Goal: Task Accomplishment & Management: Manage account settings

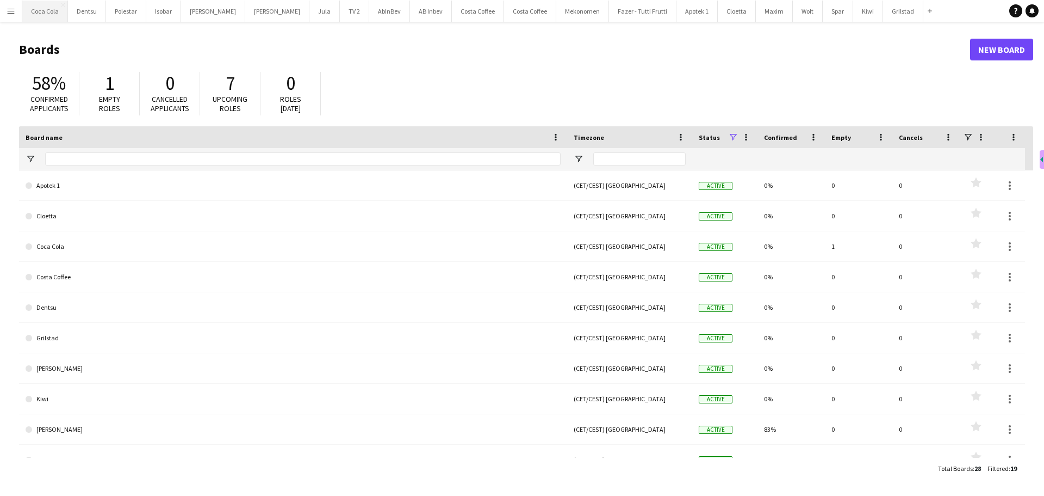
click at [36, 8] on button "Coca Cola Close" at bounding box center [45, 11] width 46 height 21
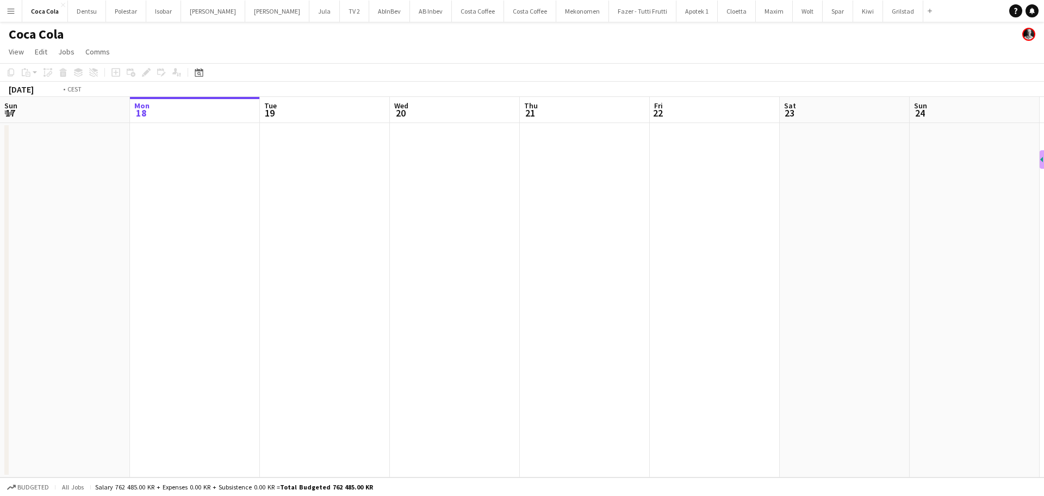
drag, startPoint x: 596, startPoint y: 237, endPoint x: 241, endPoint y: 231, distance: 354.7
click at [200, 258] on app-calendar-viewport "Fri 15 Sat 16 Sun 17 Mon 18 Tue 19 Wed 20 Thu 21 Fri 22 Sat 23 Sun 24 Mon 25 Tu…" at bounding box center [522, 287] width 1044 height 380
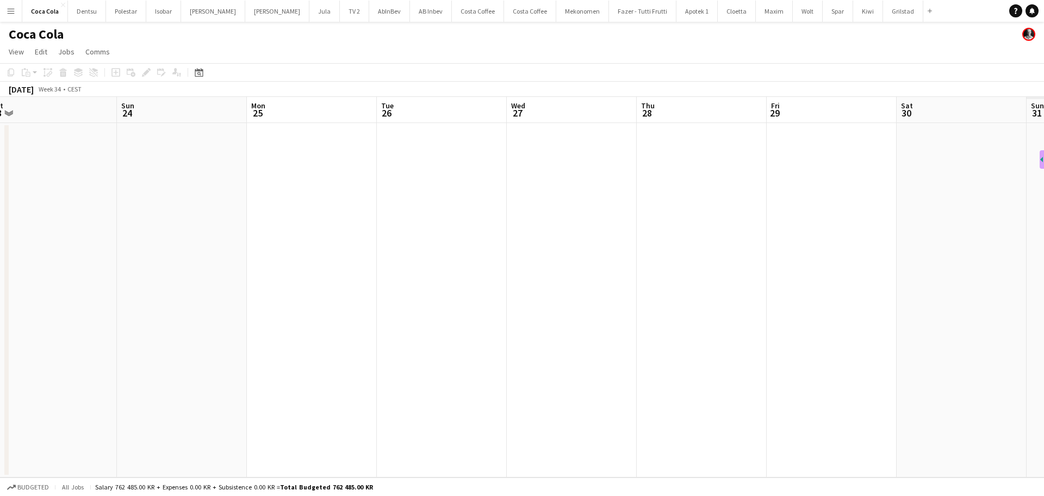
drag, startPoint x: 585, startPoint y: 248, endPoint x: 64, endPoint y: 325, distance: 526.4
click at [67, 325] on app-calendar-viewport "Wed 20 Thu 21 Fri 22 Sat 23 Sun 24 Mon 25 Tue 26 Wed 27 Thu 28 Fri 29 Sat 30 Su…" at bounding box center [522, 287] width 1044 height 380
drag, startPoint x: 581, startPoint y: 275, endPoint x: 405, endPoint y: 316, distance: 181.4
click at [169, 355] on app-calendar-viewport "Thu 21 Fri 22 Sat 23 Sun 24 Mon 25 Tue 26 Wed 27 Thu 28 Fri 29 Sat 30 Sun 31 Mo…" at bounding box center [522, 287] width 1044 height 380
drag, startPoint x: 503, startPoint y: 369, endPoint x: 236, endPoint y: 397, distance: 268.5
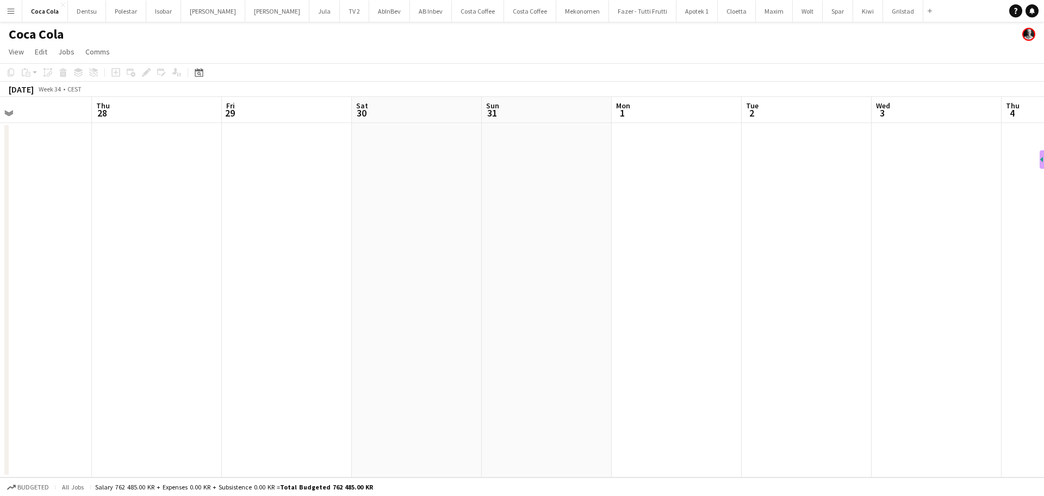
click at [236, 397] on app-calendar-viewport "Sun 24 Mon 25 Tue 26 Wed 27 Thu 28 Fri 29 Sat 30 Sun 31 Mon 1 Tue 2 Wed 3 Thu 4…" at bounding box center [522, 287] width 1044 height 380
drag, startPoint x: 655, startPoint y: 376, endPoint x: 282, endPoint y: 413, distance: 375.0
click at [285, 413] on app-calendar-viewport "Thu 28 Fri 29 Sat 30 Sun 31 Mon 1 Tue 2 Wed 3 Thu 4 Fri 5 Sat 6 Sun 7 Mon 8 Tue…" at bounding box center [522, 287] width 1044 height 380
click at [264, 443] on app-calendar-viewport "Sun 31 Mon 1 Tue 2 Wed 3 Thu 4 Fri 5 Sat 6 Sun 7 Mon 8 Tue 9 Wed 10 Thu 11 Fri …" at bounding box center [522, 287] width 1044 height 380
drag, startPoint x: 820, startPoint y: 378, endPoint x: 791, endPoint y: 337, distance: 50.4
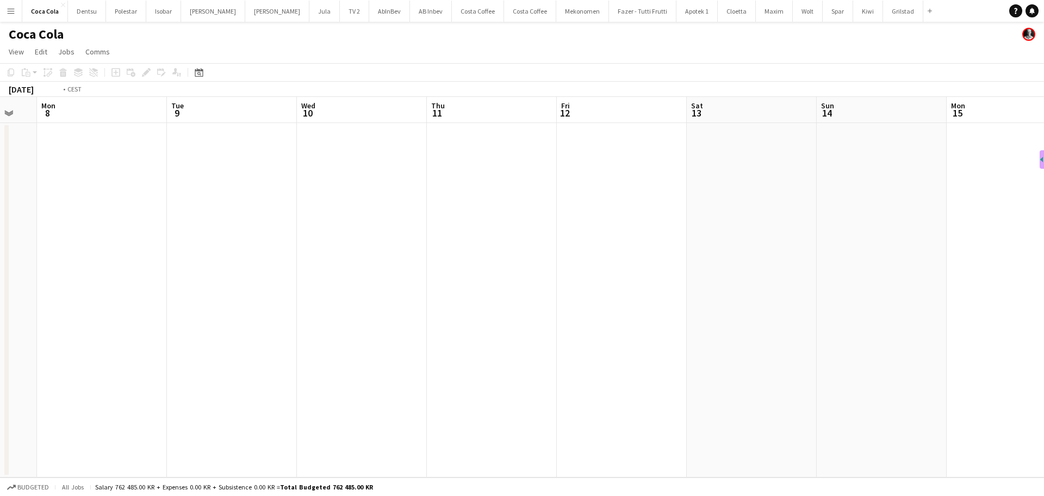
click at [437, 397] on app-calendar-viewport "Thu 4 Fri 5 Sat 6 Sun 7 Mon 8 Tue 9 Wed 10 Thu 11 Fri 12 Sat 13 Sun 14 Mon 15 T…" at bounding box center [522, 287] width 1044 height 380
drag, startPoint x: 665, startPoint y: 359, endPoint x: 412, endPoint y: 390, distance: 254.3
click at [428, 390] on app-calendar-viewport "Sat 6 Sun 7 Mon 8 Tue 9 Wed 10 Thu 11 Fri 12 Sat 13 Sun 14 Mon 15 Tue 16 Wed 17…" at bounding box center [522, 287] width 1044 height 380
drag, startPoint x: 860, startPoint y: 302, endPoint x: 462, endPoint y: 324, distance: 398.3
click at [454, 327] on app-calendar-viewport "Wed 10 Thu 11 Fri 12 Sat 13 Sun 14 Mon 15 Tue 16 Wed 17 Thu 18 Fri 19 Sat 20 Su…" at bounding box center [522, 287] width 1044 height 380
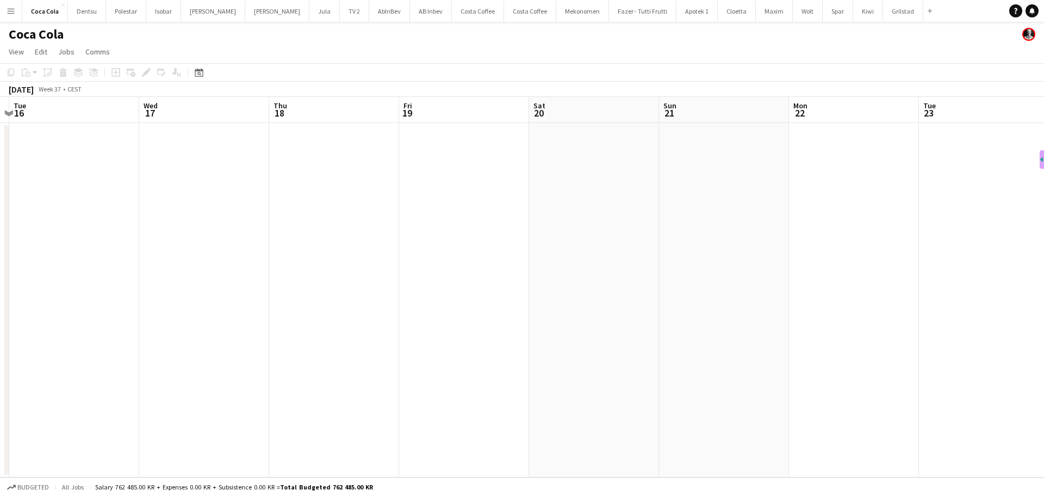
click at [424, 333] on app-calendar-viewport "Sat 13 Sun 14 Mon 15 Tue 16 Wed 17 Thu 18 Fri 19 Sat 20 Sun 21 Mon 22 Tue 23 We…" at bounding box center [522, 287] width 1044 height 380
drag, startPoint x: 446, startPoint y: 347, endPoint x: 721, endPoint y: 298, distance: 279.0
click at [419, 347] on app-calendar-viewport "Sat 20 Sun 21 Mon 22 Tue 23 Wed 24 Thu 25 Fri 26 Sat 27 Sun 28 Mon 29 Tue 30 We…" at bounding box center [522, 287] width 1044 height 380
drag, startPoint x: 566, startPoint y: 329, endPoint x: 417, endPoint y: 313, distance: 149.4
click at [273, 327] on app-calendar-viewport "Sat 20 Sun 21 Mon 22 Tue 23 Wed 24 Thu 25 Fri 26 Sat 27 Sun 28 Mon 29 Tue 30 We…" at bounding box center [522, 287] width 1044 height 380
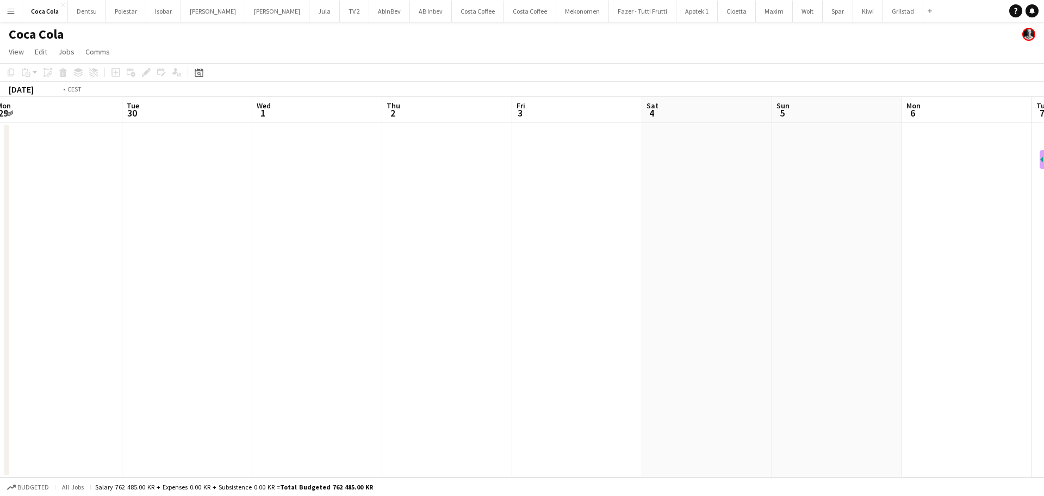
drag, startPoint x: 537, startPoint y: 418, endPoint x: 396, endPoint y: 433, distance: 141.7
click at [397, 433] on app-calendar-viewport "Fri 26 Sat 27 Sun 28 Mon 29 Tue 30 Wed 1 Thu 2 Fri 3 Sat 4 Sun 5 Mon 6 Tue 7 We…" at bounding box center [522, 287] width 1044 height 380
drag, startPoint x: 295, startPoint y: 382, endPoint x: 381, endPoint y: 355, distance: 89.6
click at [289, 382] on app-calendar-viewport "Sat 27 Sun 28 Mon 29 Tue 30 Wed 1 Thu 2 Fri 3 Sat 4 Sun 5 Mon 6 Tue 7 Wed 8 Thu…" at bounding box center [522, 287] width 1044 height 380
drag, startPoint x: 696, startPoint y: 348, endPoint x: 240, endPoint y: 364, distance: 456.1
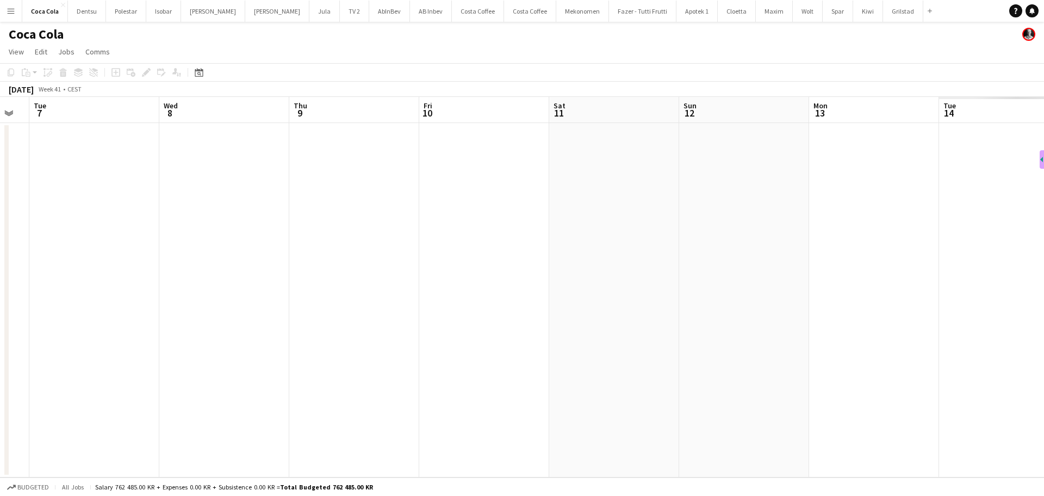
click at [224, 363] on app-calendar-viewport "Sat 4 Sun 5 Mon 6 Tue 7 Wed 8 Thu 9 Fri 10 Sat 11 Sun 12 Mon 13 Tue 14 Wed 15 T…" at bounding box center [522, 287] width 1044 height 380
drag, startPoint x: 282, startPoint y: 435, endPoint x: 290, endPoint y: 429, distance: 10.1
click at [281, 435] on app-calendar-viewport "Sun 5 Mon 6 Tue 7 Wed 8 Thu 9 Fri 10 Sat 11 Sun 12 Mon 13 Tue 14 Wed 15 Thu 16 …" at bounding box center [522, 287] width 1044 height 380
drag, startPoint x: 462, startPoint y: 390, endPoint x: 219, endPoint y: 369, distance: 244.1
click at [182, 382] on app-calendar-viewport "Thu 9 Fri 10 Sat 11 Sun 12 Mon 13 Tue 14 Wed 15 Thu 16 Fri 17 Sat 18 Sun 19 Mon…" at bounding box center [522, 287] width 1044 height 380
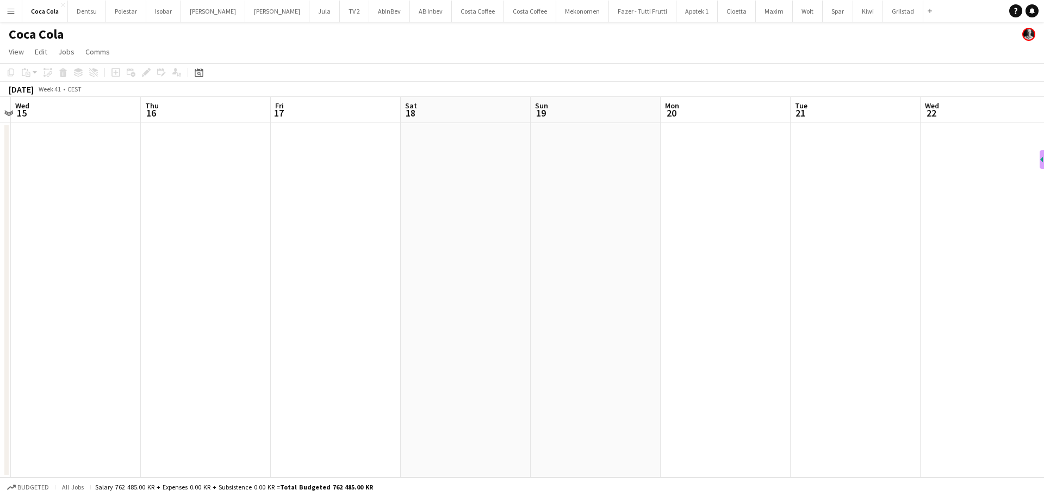
click at [193, 355] on app-calendar-viewport "Sun 12 Mon 13 Tue 14 Wed 15 Thu 16 Fri 17 Sat 18 Sun 19 Mon 20 Tue 21 Wed 22 Th…" at bounding box center [522, 287] width 1044 height 380
drag, startPoint x: 539, startPoint y: 386, endPoint x: 216, endPoint y: 345, distance: 325.1
click at [180, 358] on app-calendar-viewport "Wed 15 Thu 16 Fri 17 Sat 18 Sun 19 Mon 20 Tue 21 Wed 22 Thu 23 Fri 24 Sat 25 Su…" at bounding box center [522, 287] width 1044 height 380
drag, startPoint x: 48, startPoint y: 331, endPoint x: 66, endPoint y: 321, distance: 20.0
click at [66, 321] on app-calendar-viewport "Wed 22 Thu 23 Fri 24 Sat 25 Sun 26 Mon 27 Tue 28 Wed 29 Thu 30 Fri 31 Sat 1 Sun…" at bounding box center [522, 287] width 1044 height 380
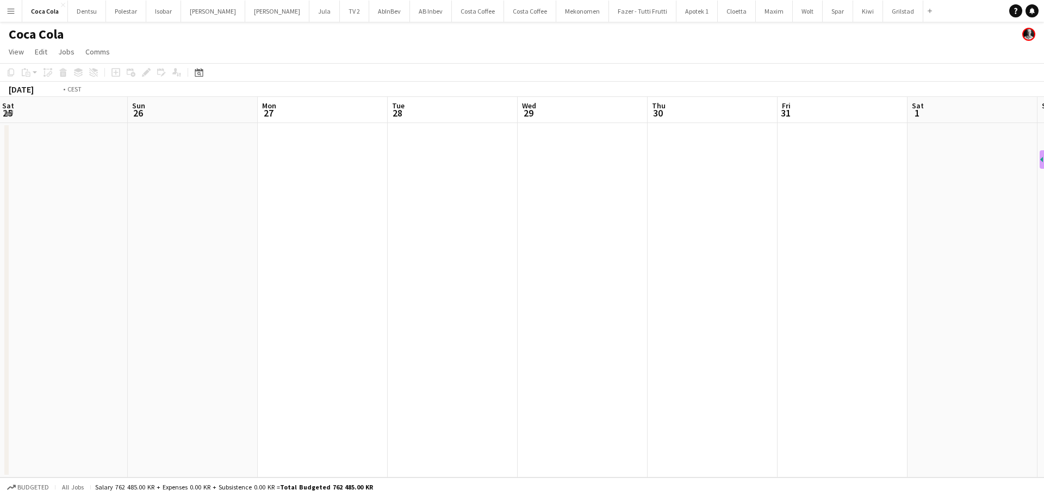
drag, startPoint x: 510, startPoint y: 347, endPoint x: 458, endPoint y: 319, distance: 58.4
click at [86, 355] on app-calendar-viewport "Wed 22 Thu 23 Fri 24 Sat 25 Sun 26 Mon 27 Tue 28 Wed 29 Thu 30 Fri 31 Sat 1 Sun…" at bounding box center [522, 287] width 1044 height 380
drag, startPoint x: 254, startPoint y: 350, endPoint x: 75, endPoint y: 327, distance: 181.0
click at [71, 329] on app-calendar-viewport "Sat 25 Sun 26 Mon 27 Tue 28 Wed 29 Thu 30 Fri 31 Sat 1 Sun 2 Mon 3 Tue 4 Wed 5 …" at bounding box center [522, 287] width 1044 height 380
drag, startPoint x: 584, startPoint y: 348, endPoint x: 78, endPoint y: 343, distance: 505.9
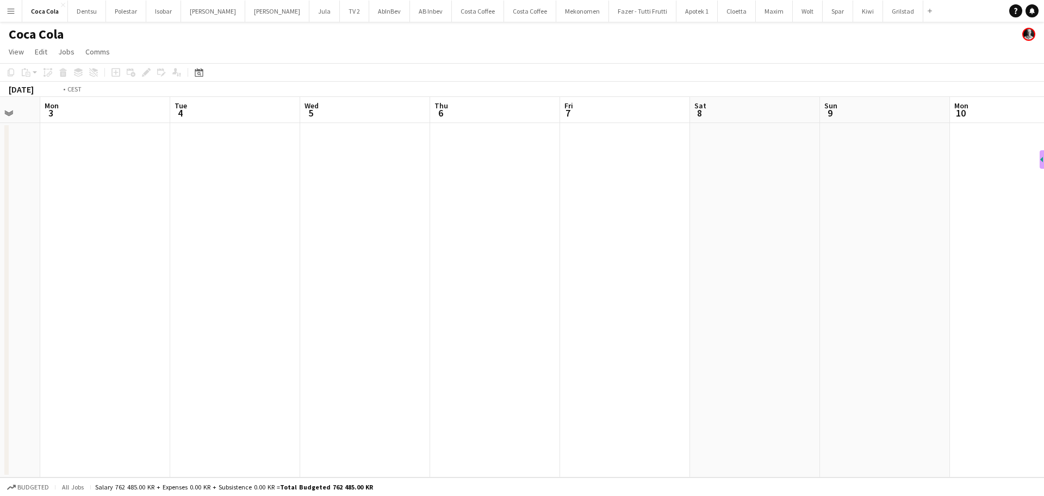
click at [78, 343] on app-calendar-viewport "Fri 31 Sat 1 Sun 2 Mon 3 Tue 4 Wed 5 Thu 6 Fri 7 Sat 8 Sun 9 Mon 10 Tue 11 Wed …" at bounding box center [522, 287] width 1044 height 380
drag, startPoint x: -11, startPoint y: 301, endPoint x: -40, endPoint y: 300, distance: 29.4
click at [0, 300] on html "Menu Boards Boards Boards All jobs Status Workforce Workforce My Workforce Recr…" at bounding box center [522, 248] width 1044 height 496
drag, startPoint x: 369, startPoint y: 349, endPoint x: 183, endPoint y: 302, distance: 192.0
click at [90, 327] on app-calendar-viewport "Fri 7 Sat 8 Sun 9 Mon 10 Tue 11 Wed 12 Thu 13 Fri 14 Sat 15 Sun 16 Mon 17 Tue 1…" at bounding box center [522, 287] width 1044 height 380
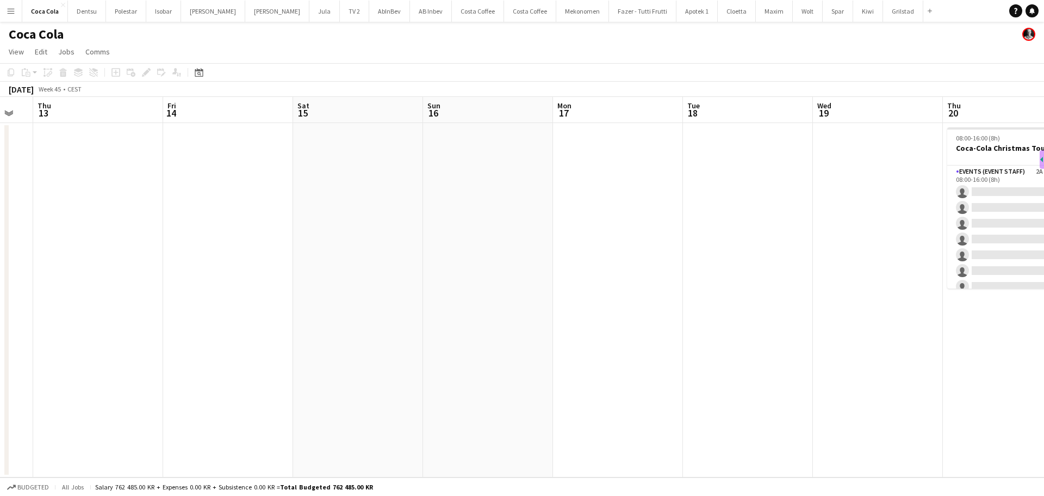
click at [177, 355] on app-calendar-viewport "Mon 10 Tue 11 Wed 12 Thu 13 Fri 14 Sat 15 Sun 16 Mon 17 Tue 18 Wed 19 Thu 20 0/…" at bounding box center [522, 287] width 1044 height 380
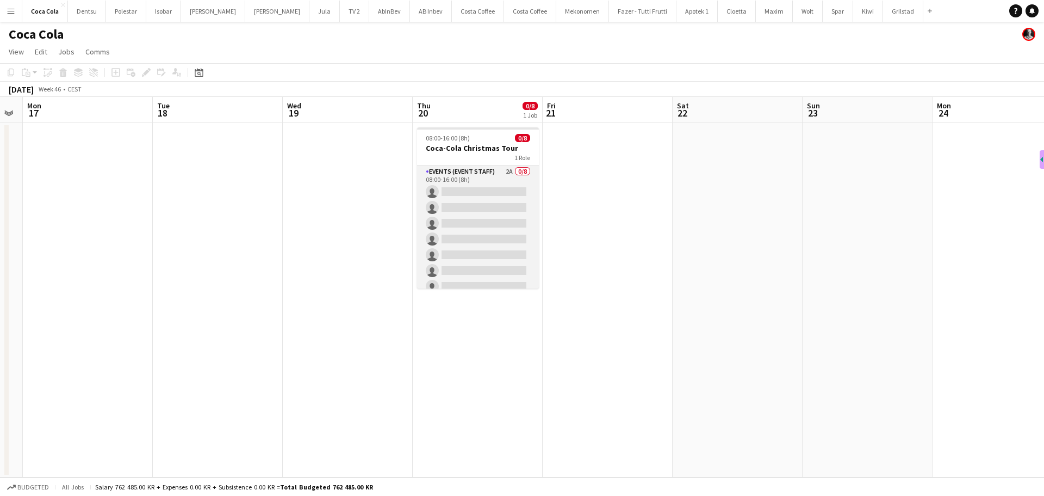
click at [506, 239] on app-card-role "Events (Event Staff) 2A 0/8 08:00-16:00 (8h) single-neutral-actions single-neut…" at bounding box center [478, 238] width 122 height 147
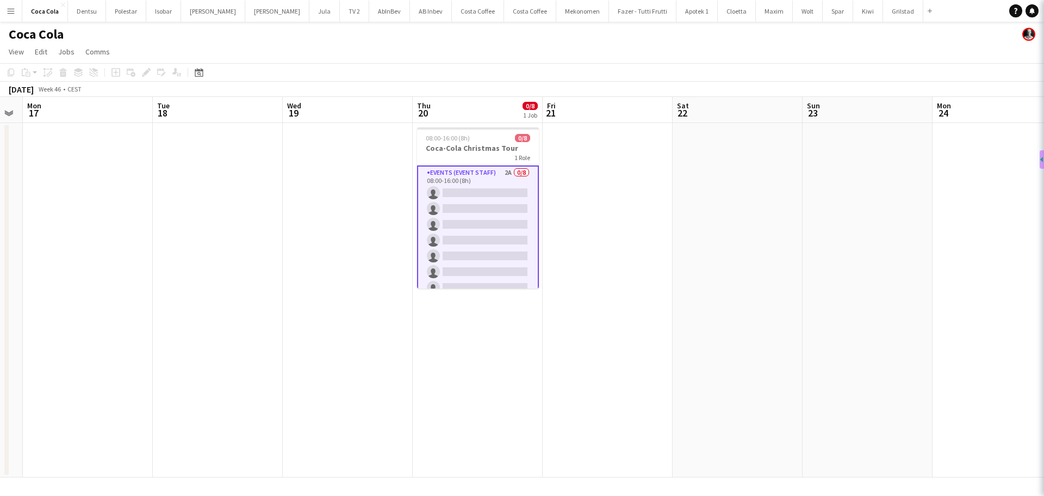
scroll to position [0, 369]
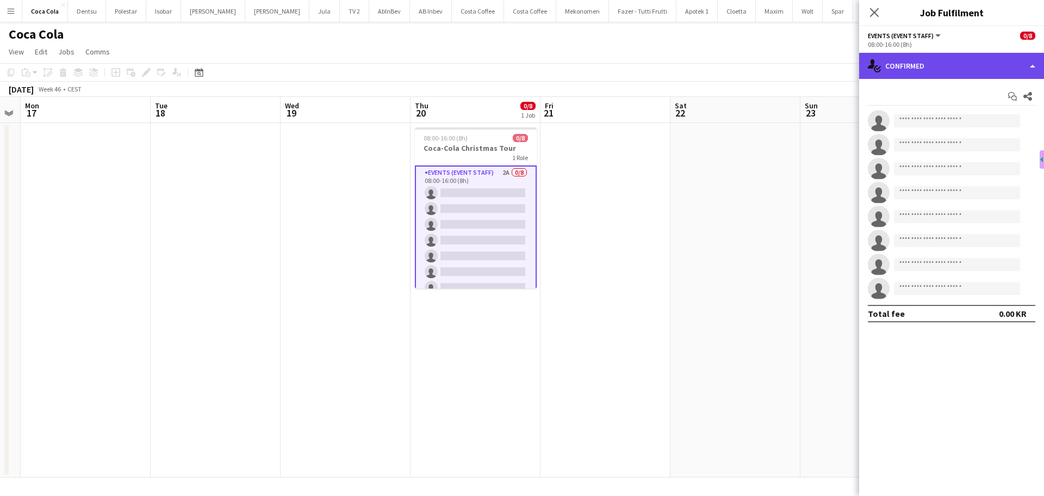
click at [897, 71] on div "single-neutral-actions-check-2 Confirmed" at bounding box center [951, 66] width 185 height 26
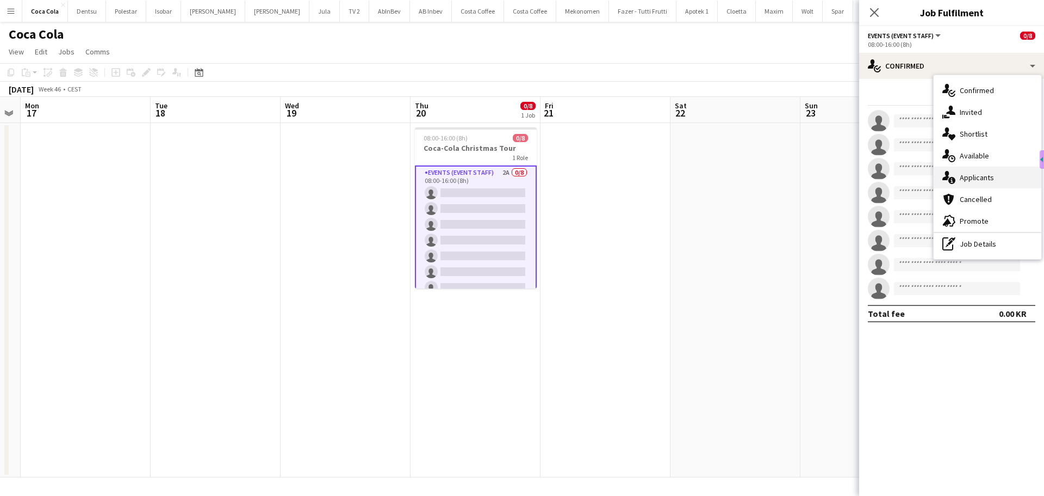
click at [974, 187] on div "single-neutral-actions-information Applicants" at bounding box center [988, 177] width 108 height 22
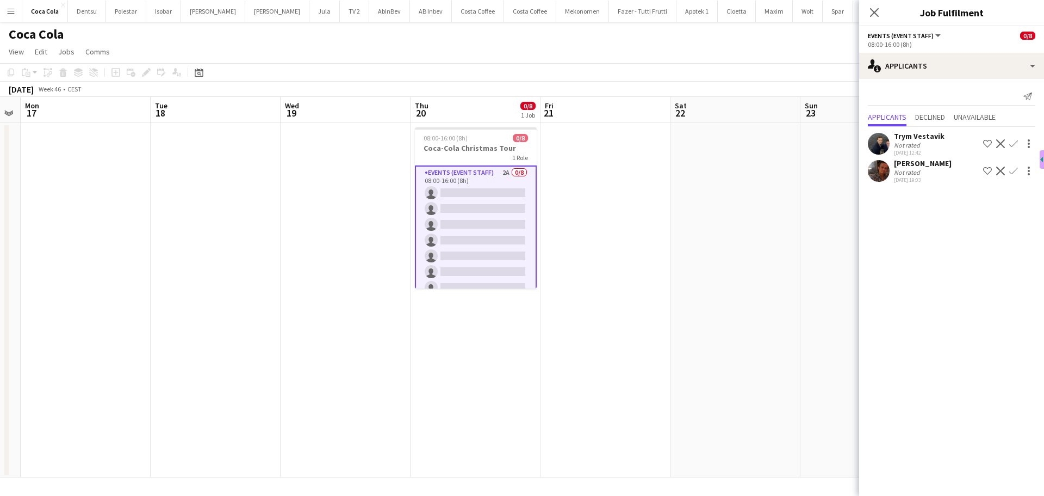
click at [869, 166] on div at bounding box center [879, 171] width 22 height 22
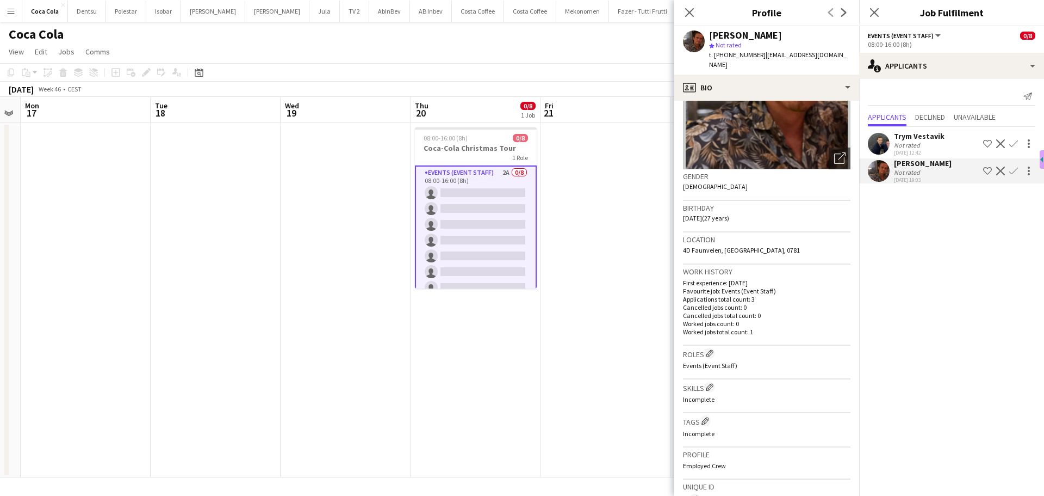
scroll to position [0, 0]
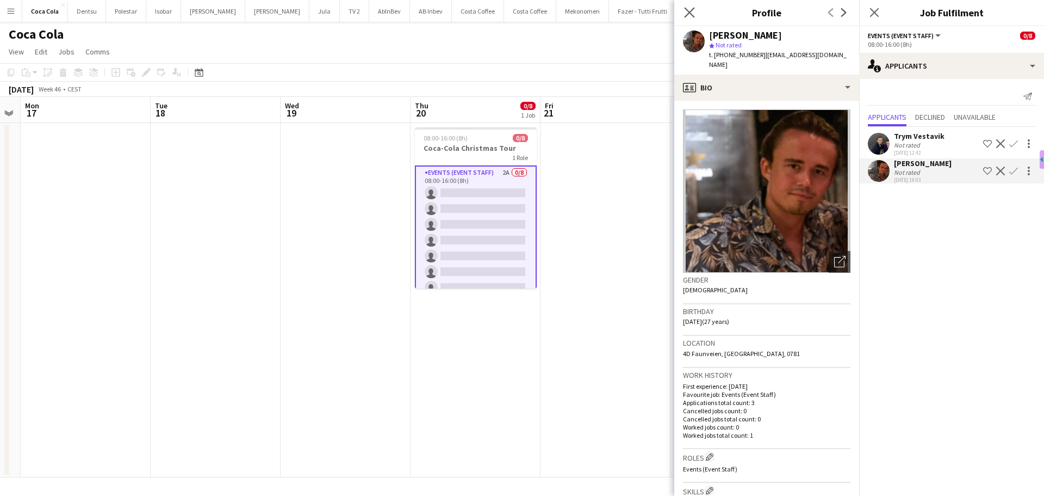
click at [684, 11] on app-icon "Close pop-in" at bounding box center [690, 13] width 16 height 16
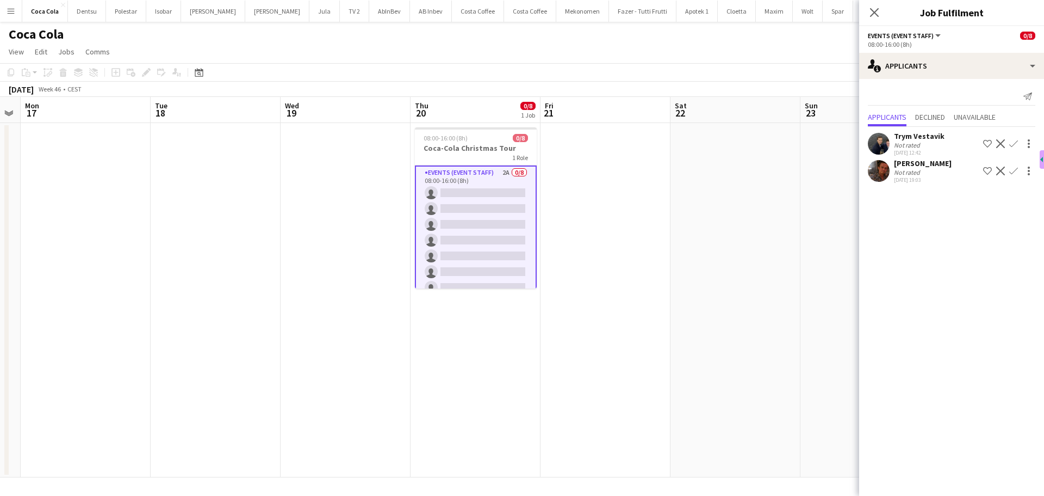
click at [874, 13] on icon at bounding box center [874, 12] width 9 height 9
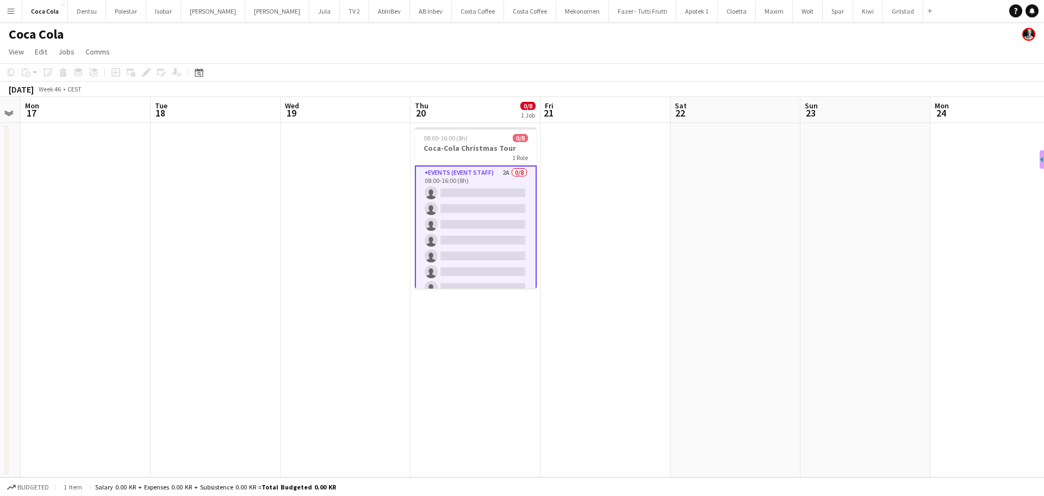
click at [634, 277] on app-date-cell at bounding box center [606, 300] width 130 height 354
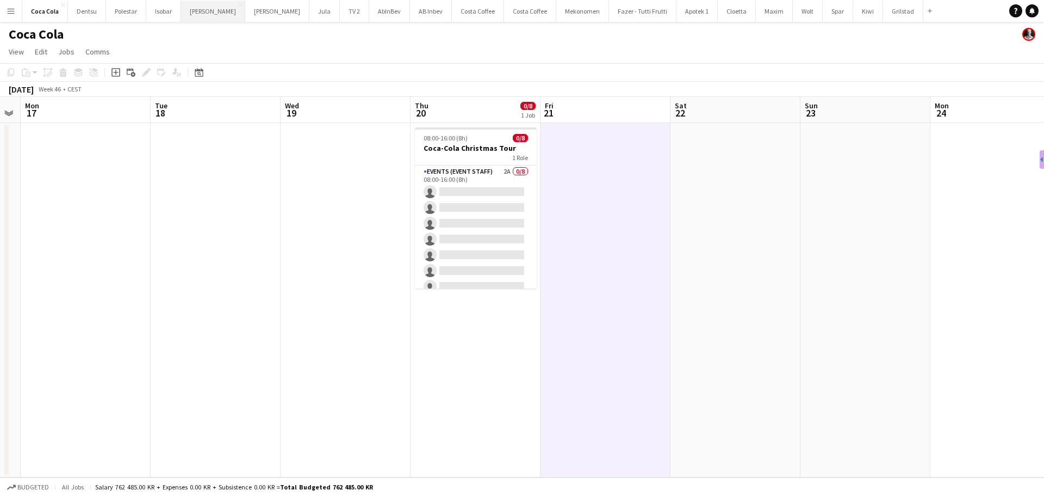
click at [199, 11] on button "[PERSON_NAME] Close" at bounding box center [213, 11] width 64 height 21
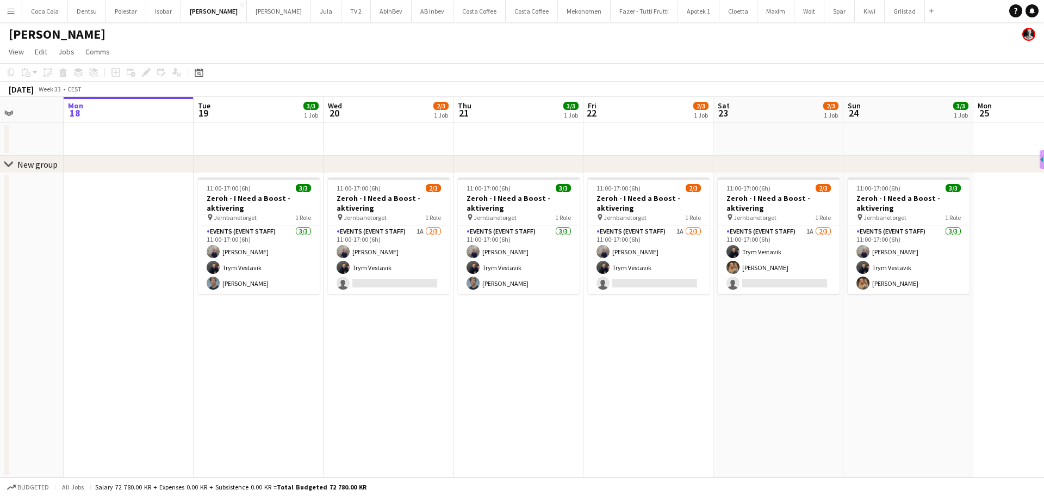
scroll to position [0, 329]
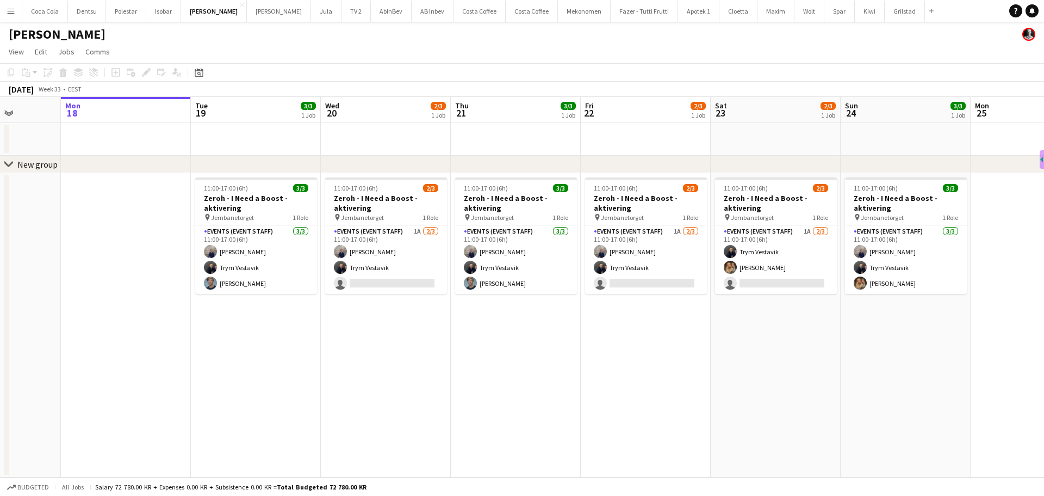
drag, startPoint x: 697, startPoint y: 331, endPoint x: 628, endPoint y: 335, distance: 69.2
click at [628, 335] on app-calendar-viewport "Fri 15 Sat 16 Sun 17 Mon 18 Tue 19 3/3 1 Job Wed 20 2/3 1 Job Thu 21 3/3 1 Job …" at bounding box center [522, 287] width 1044 height 380
click at [514, 354] on app-date-cell "11:00-17:00 (6h) 3/3 Zeroh - I Need a Boost - aktivering pin Jernbanetorget 1 R…" at bounding box center [516, 325] width 130 height 304
